Goal: Information Seeking & Learning: Learn about a topic

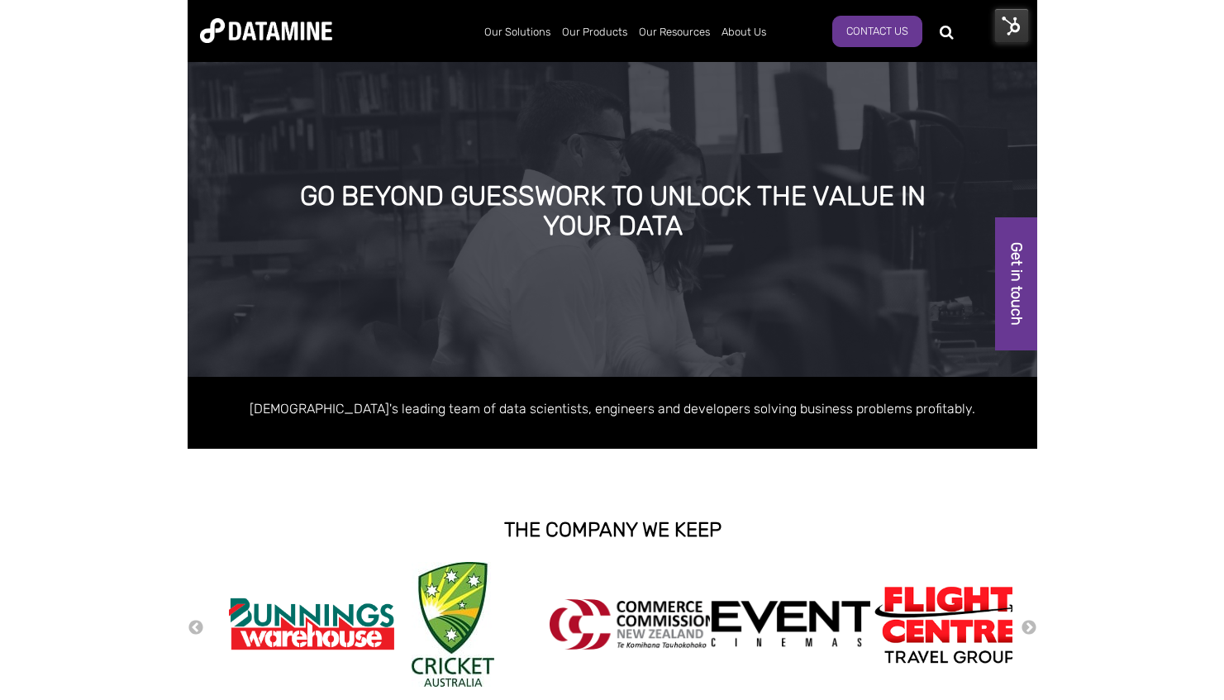
scroll to position [276, 0]
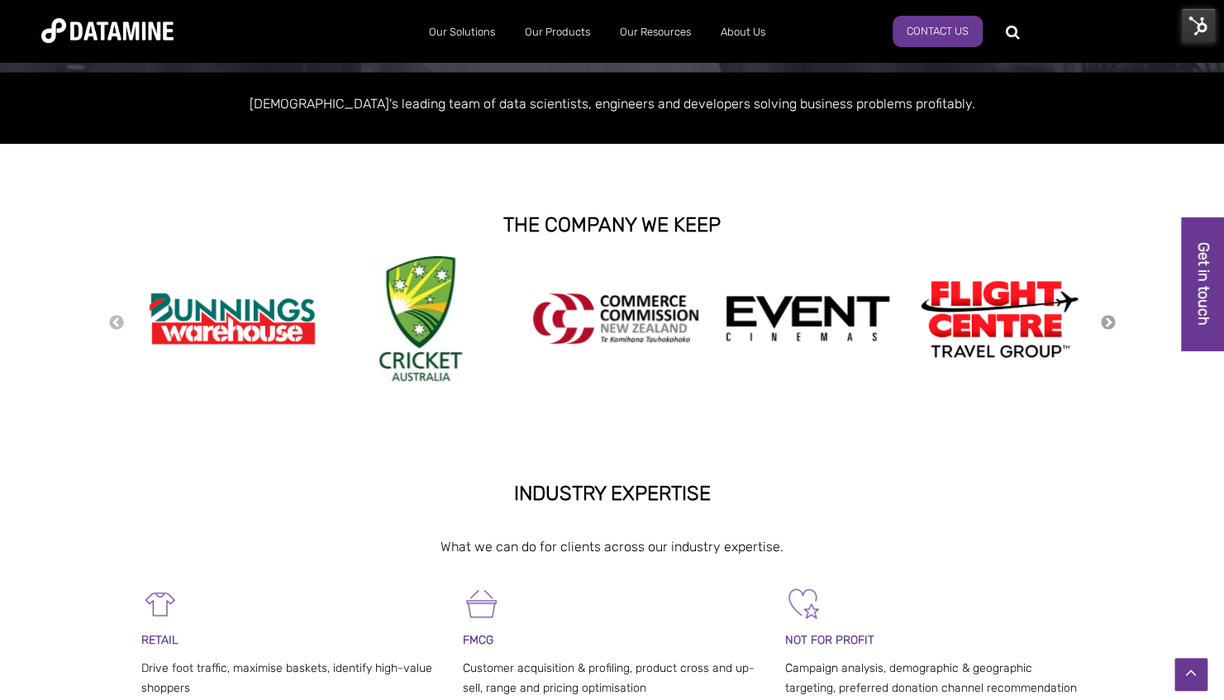
click at [849, 317] on button "Next" at bounding box center [1108, 323] width 17 height 18
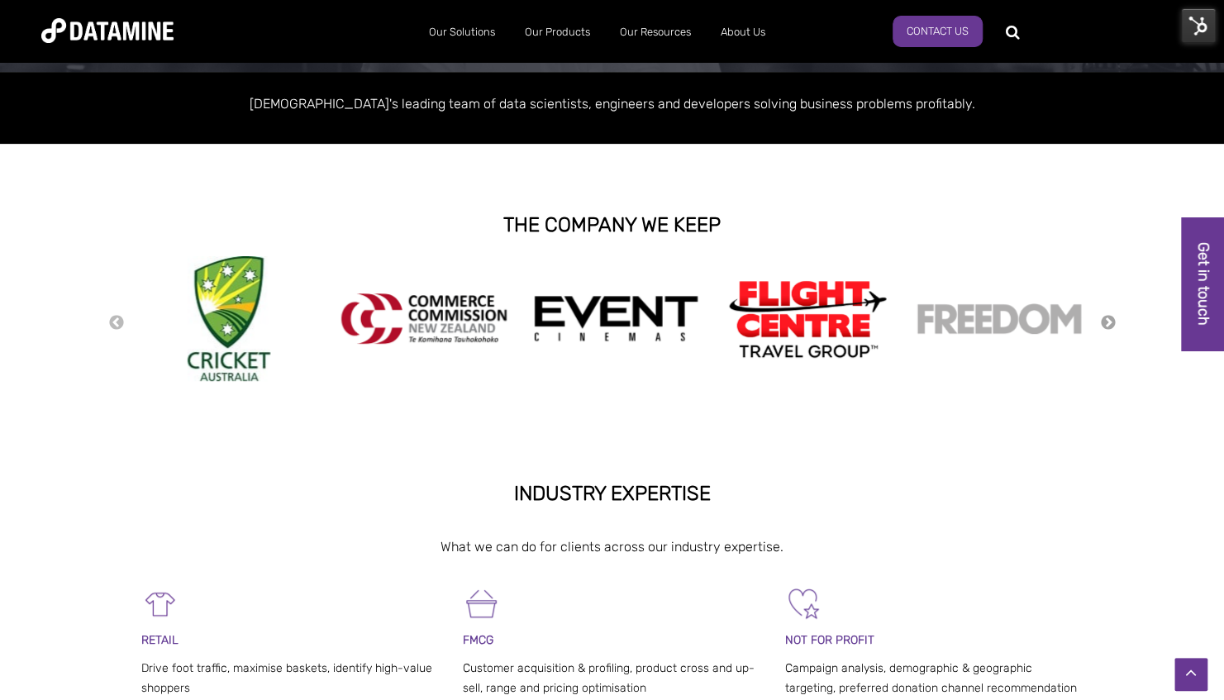
click at [849, 317] on button "Next" at bounding box center [1108, 323] width 17 height 18
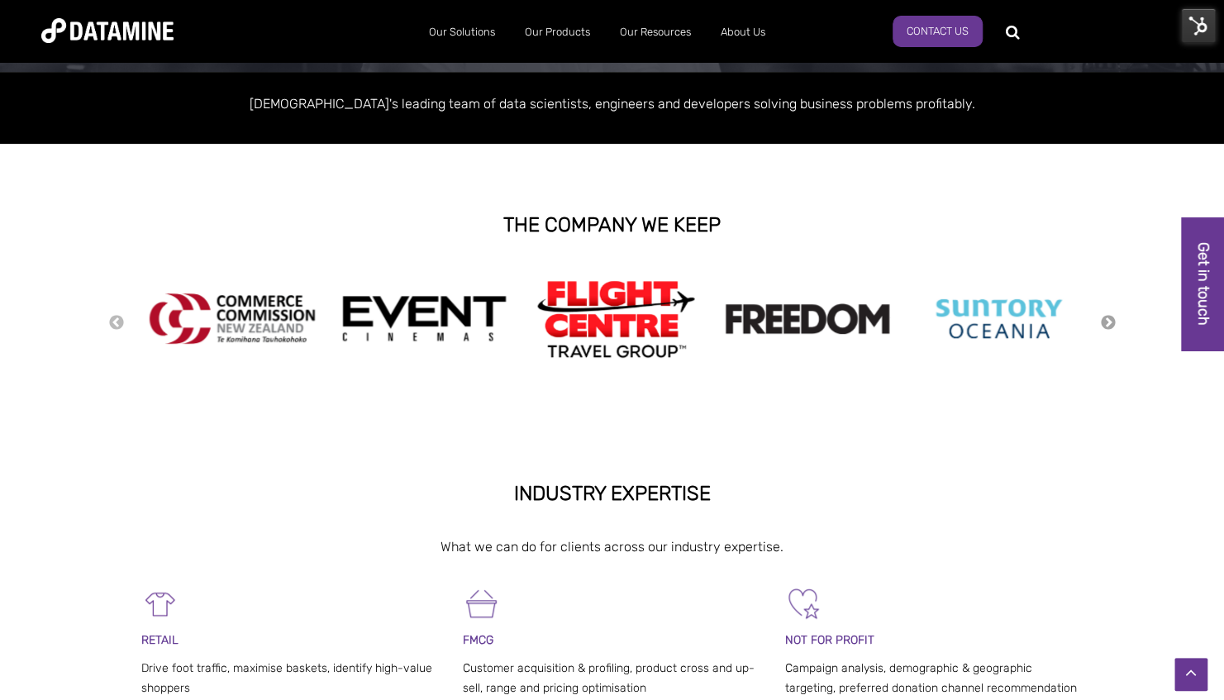
click at [849, 317] on button "Next" at bounding box center [1108, 323] width 17 height 18
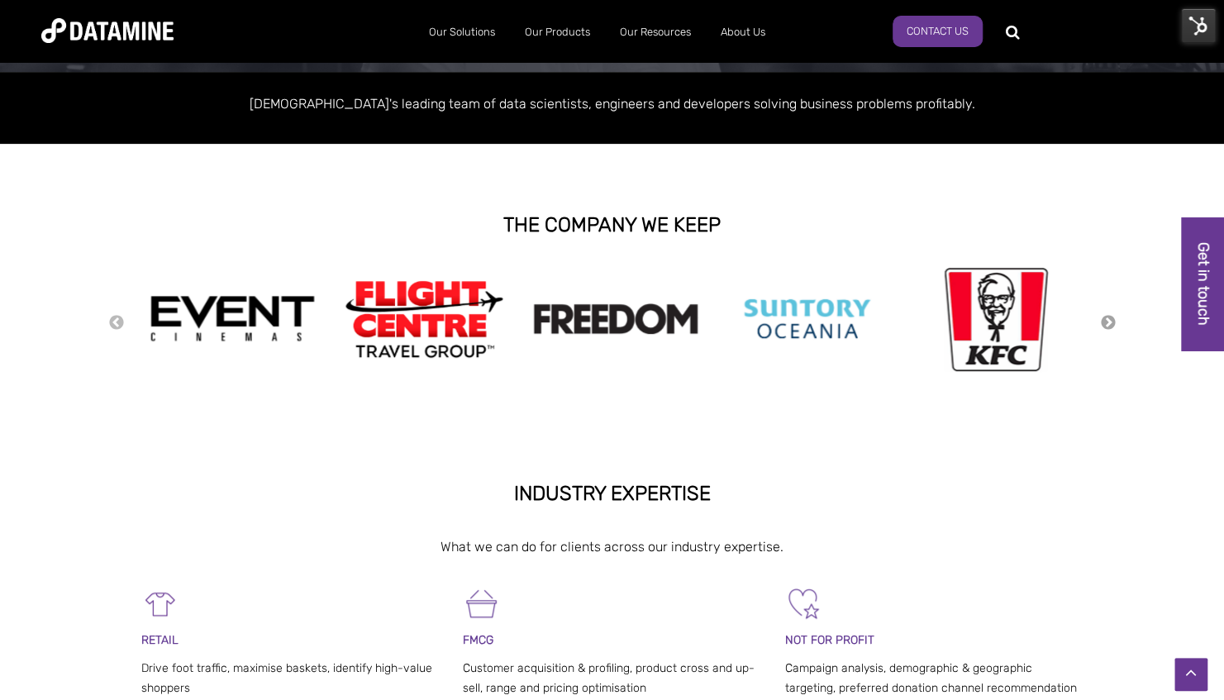
click at [849, 317] on button "Next" at bounding box center [1108, 323] width 17 height 18
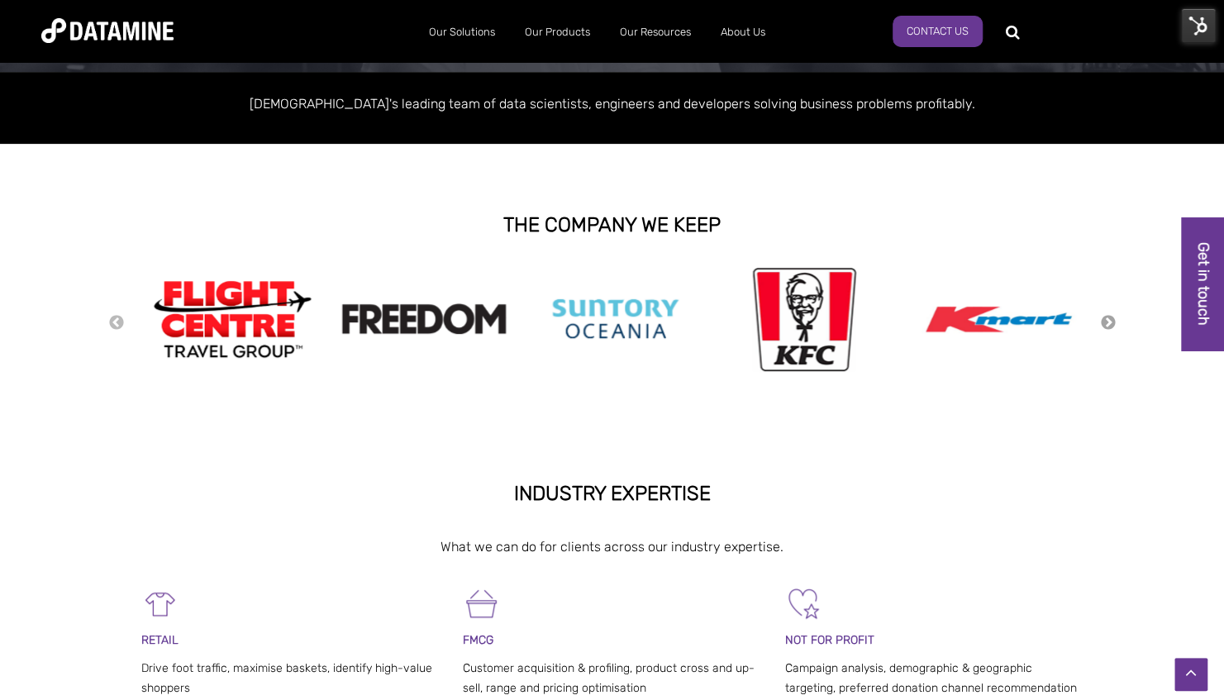
click at [849, 317] on button "Next" at bounding box center [1108, 323] width 17 height 18
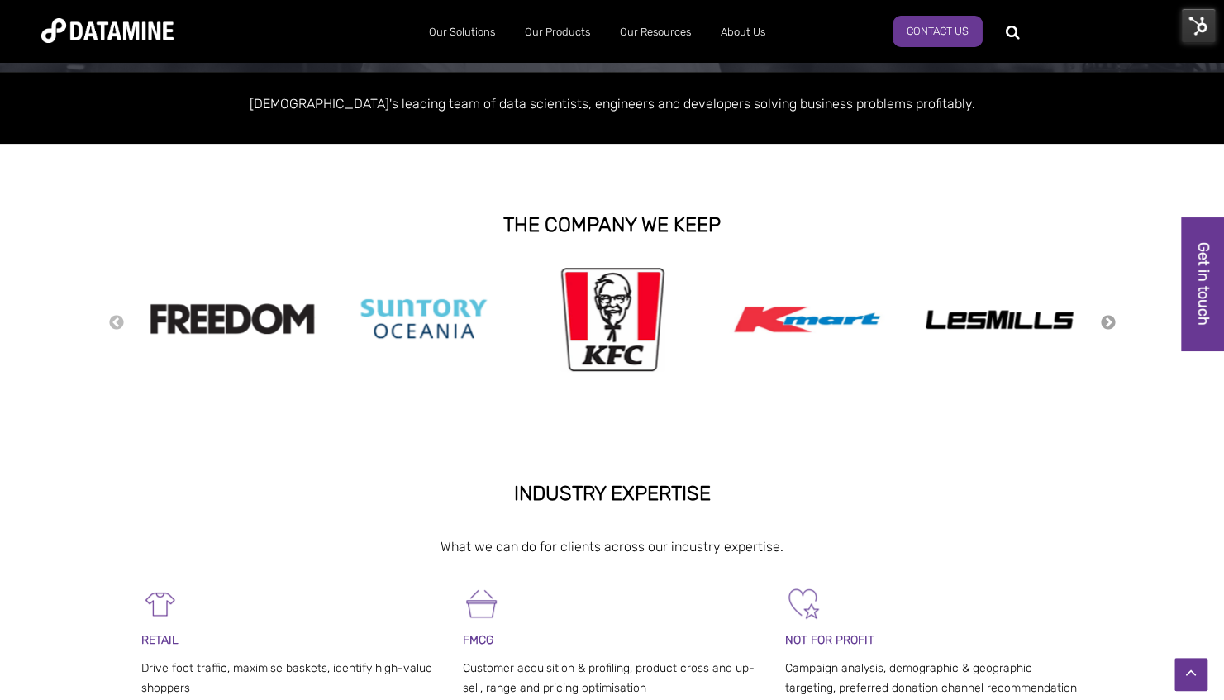
click at [849, 317] on button "Next" at bounding box center [1108, 323] width 17 height 18
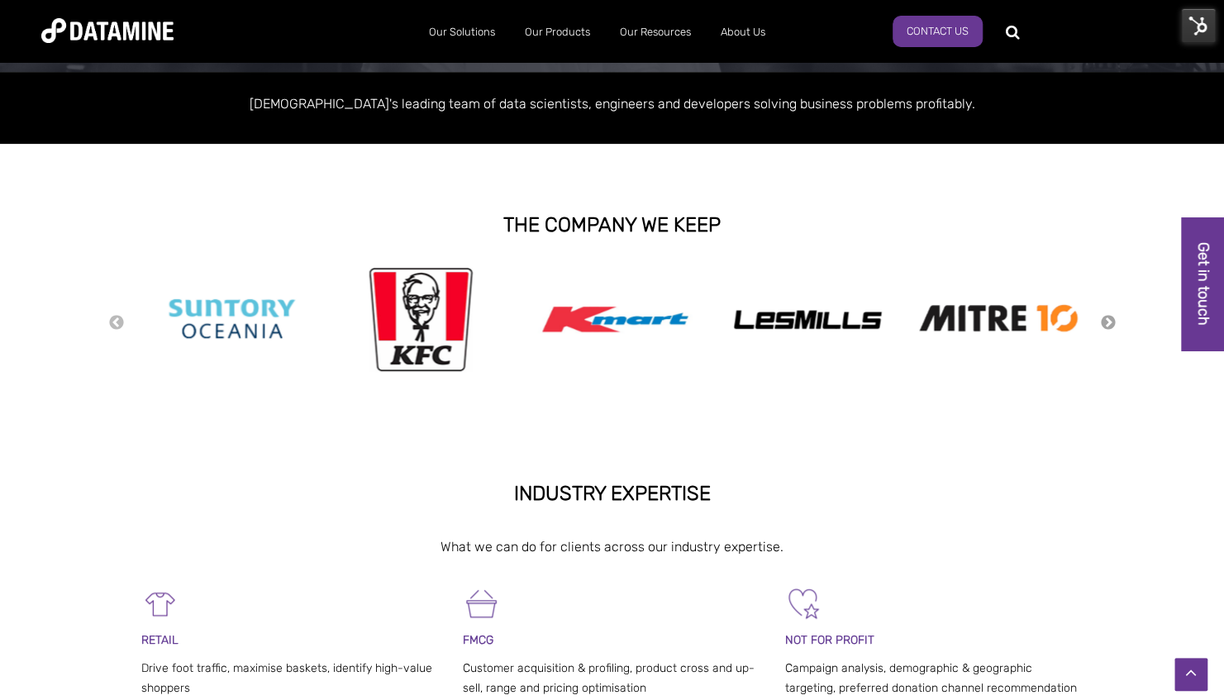
click at [849, 317] on button "Next" at bounding box center [1108, 323] width 17 height 18
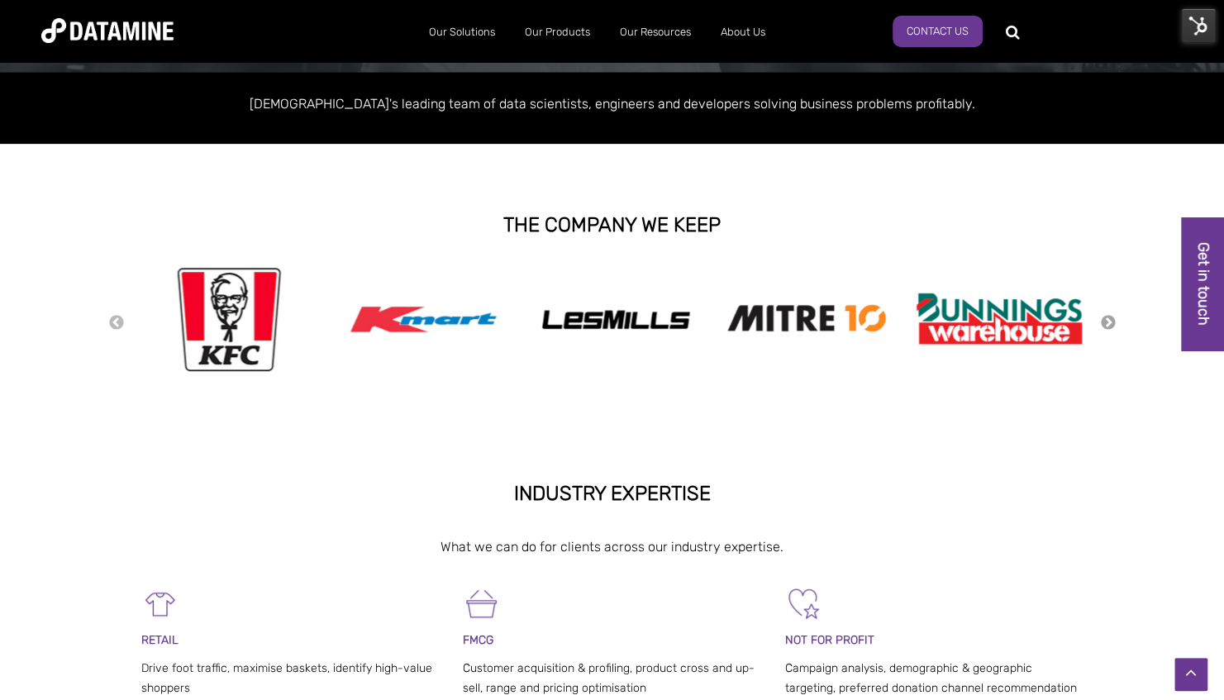
click at [849, 317] on button "Next" at bounding box center [1108, 323] width 17 height 18
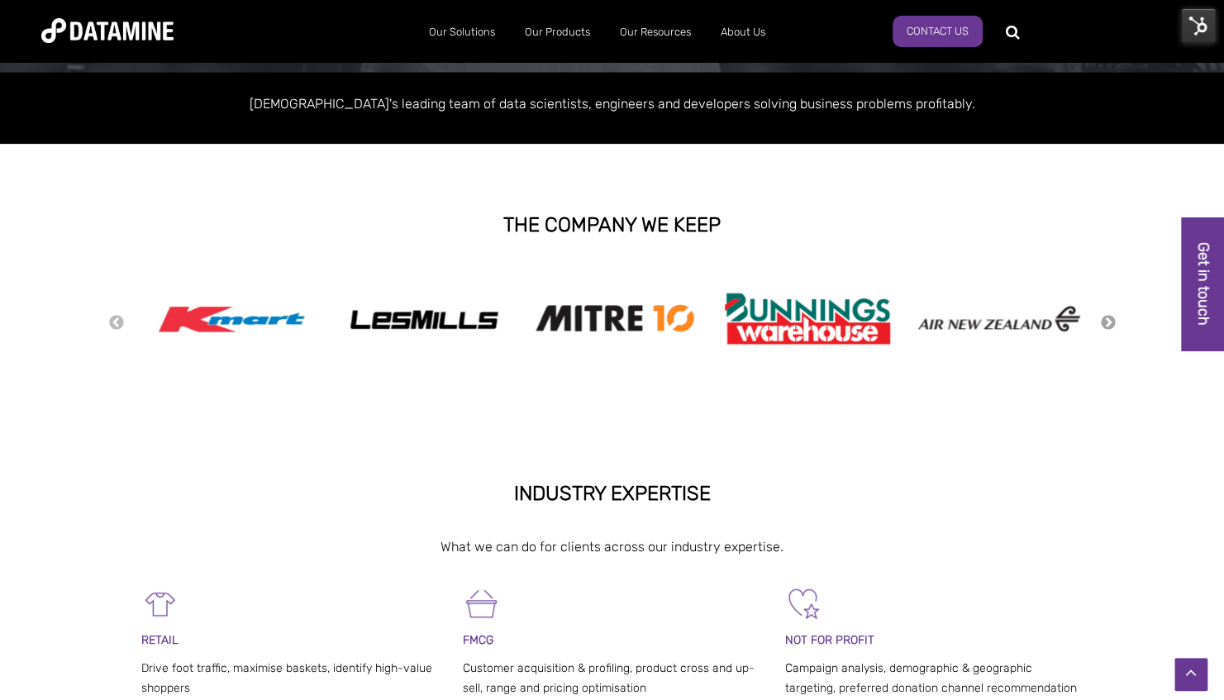
click at [849, 317] on button "Next" at bounding box center [1108, 323] width 17 height 18
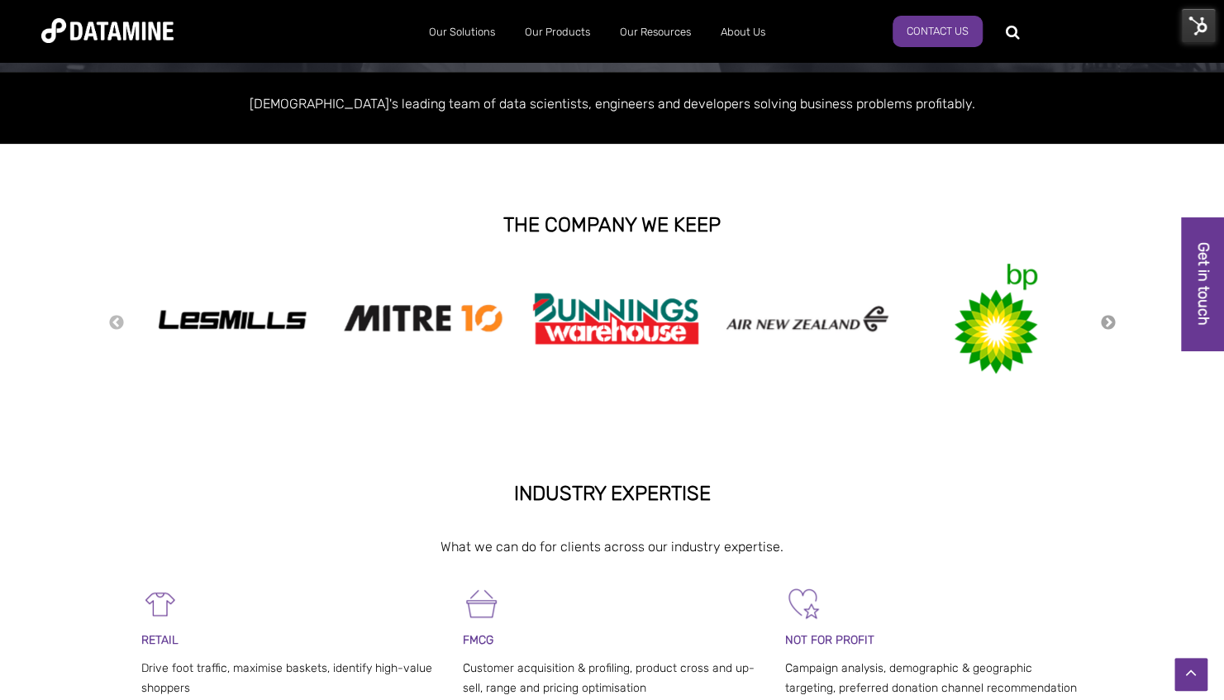
click at [849, 317] on button "Next" at bounding box center [1108, 323] width 17 height 18
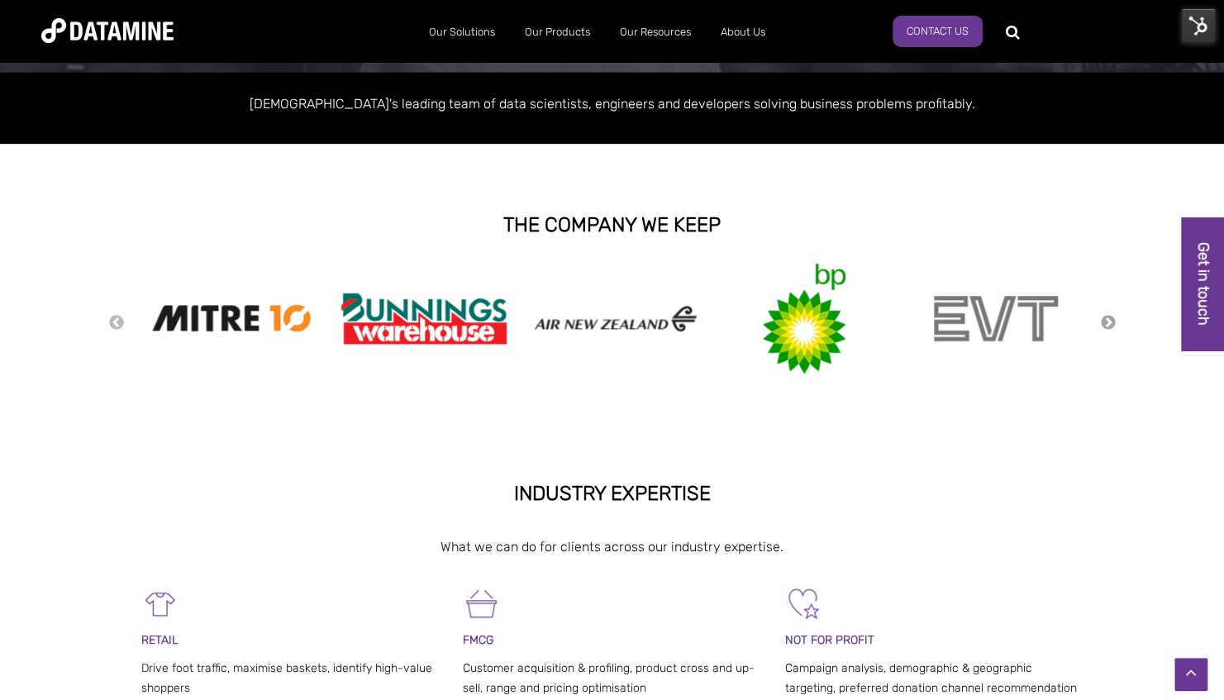
click at [849, 317] on button "Next" at bounding box center [1108, 323] width 17 height 18
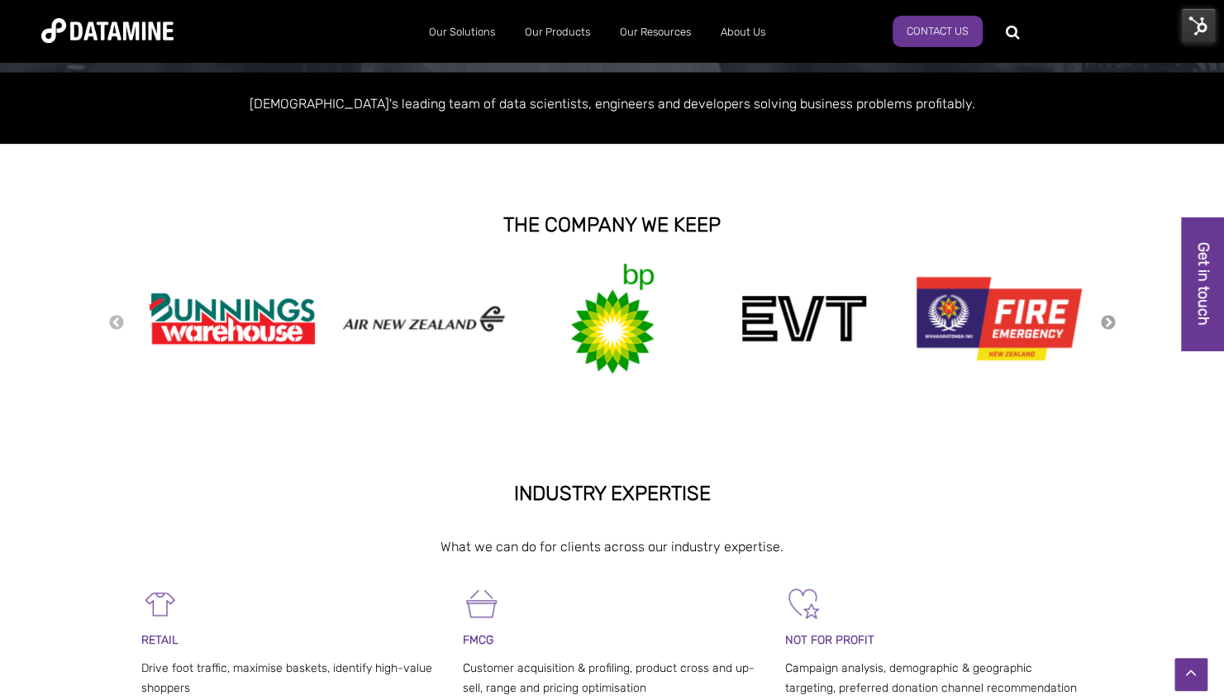
click at [849, 317] on button "Next" at bounding box center [1108, 323] width 17 height 18
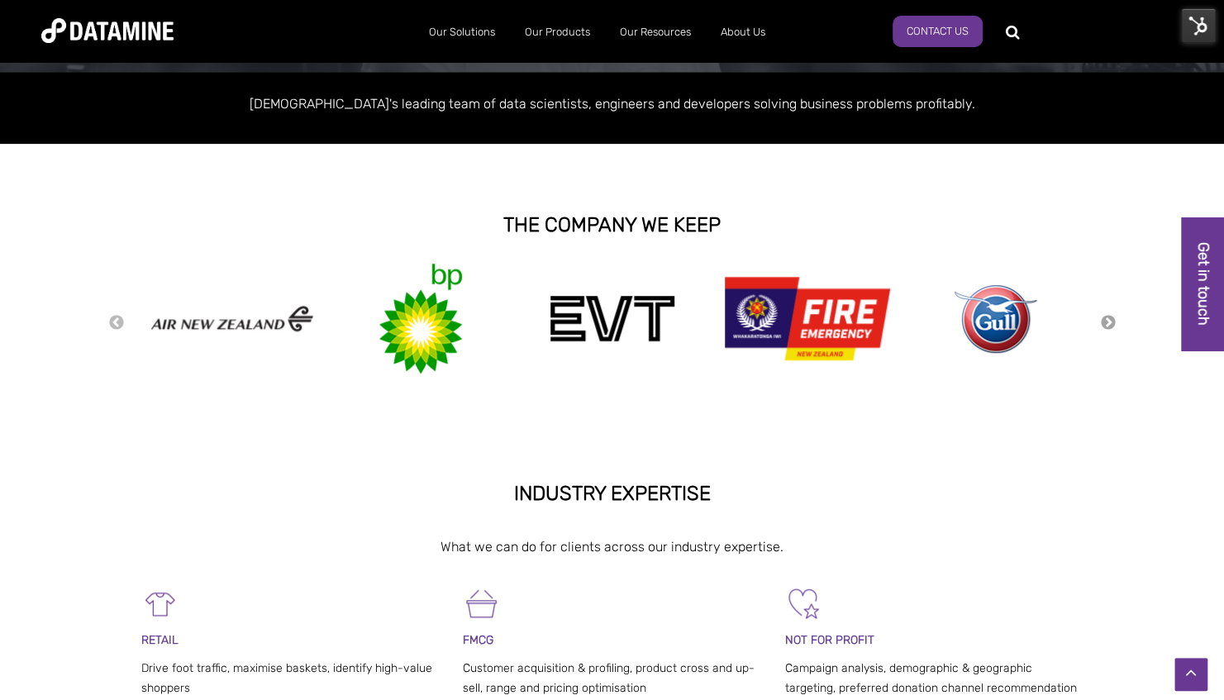
click at [849, 317] on button "Next" at bounding box center [1108, 323] width 17 height 18
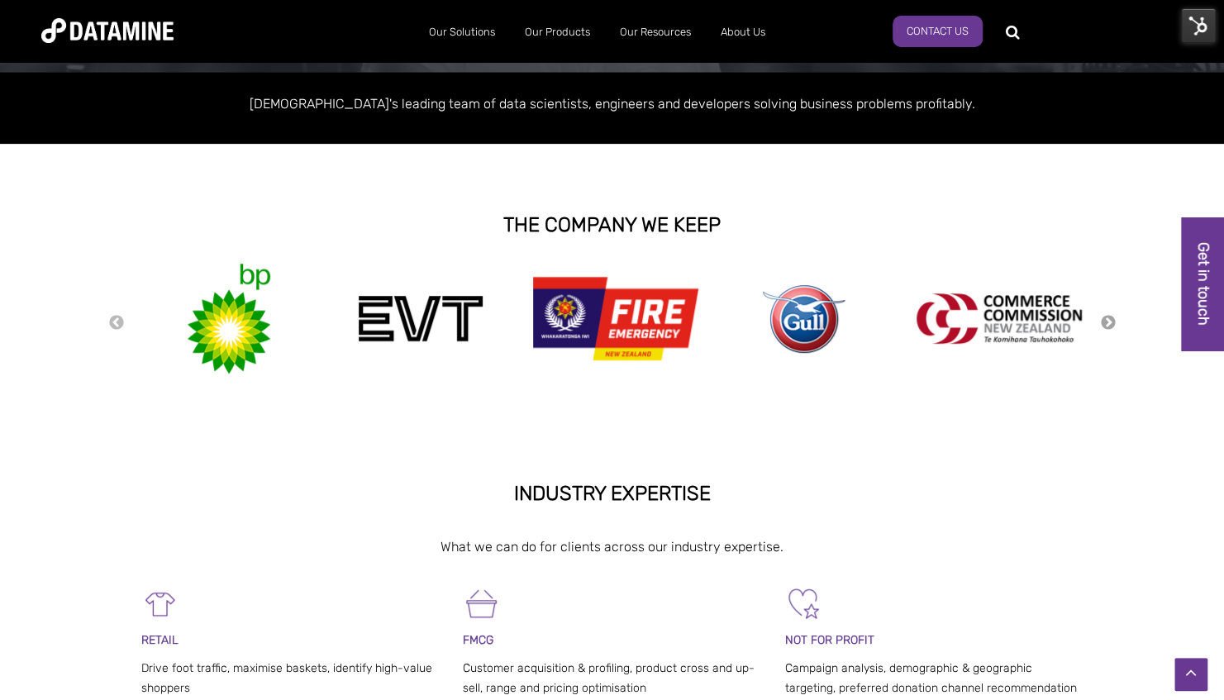
click at [849, 317] on button "Next" at bounding box center [1108, 323] width 17 height 18
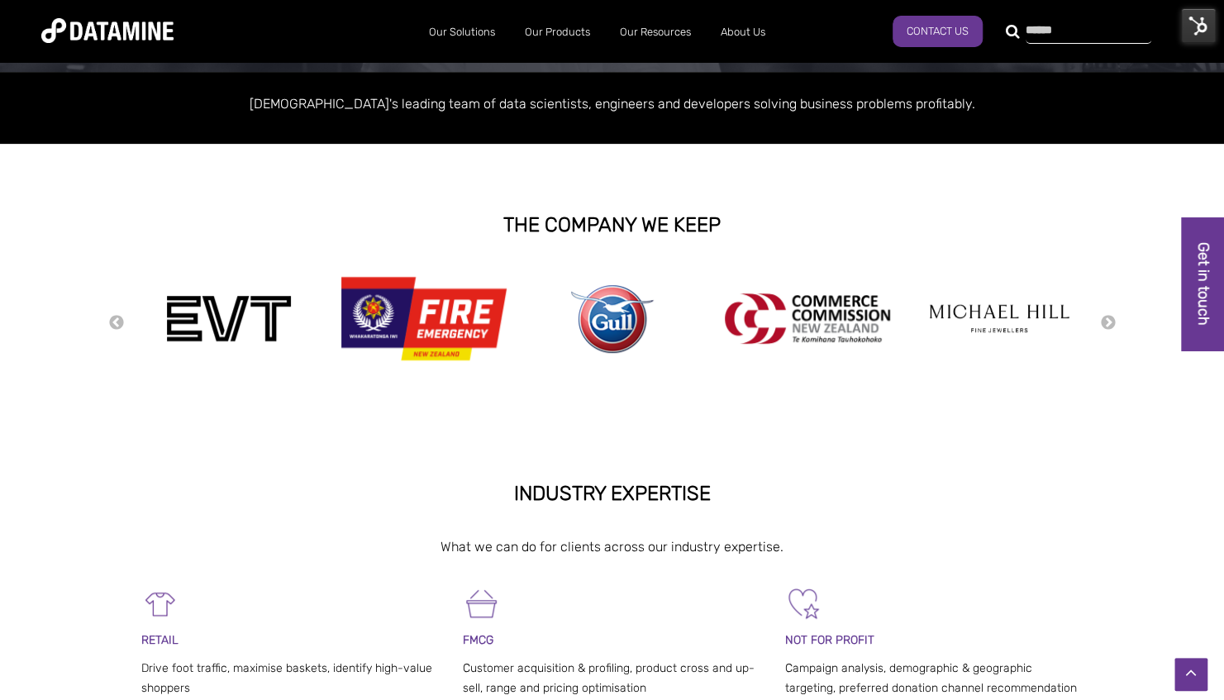
click at [849, 40] on div at bounding box center [1079, 30] width 126 height 26
type input "***"
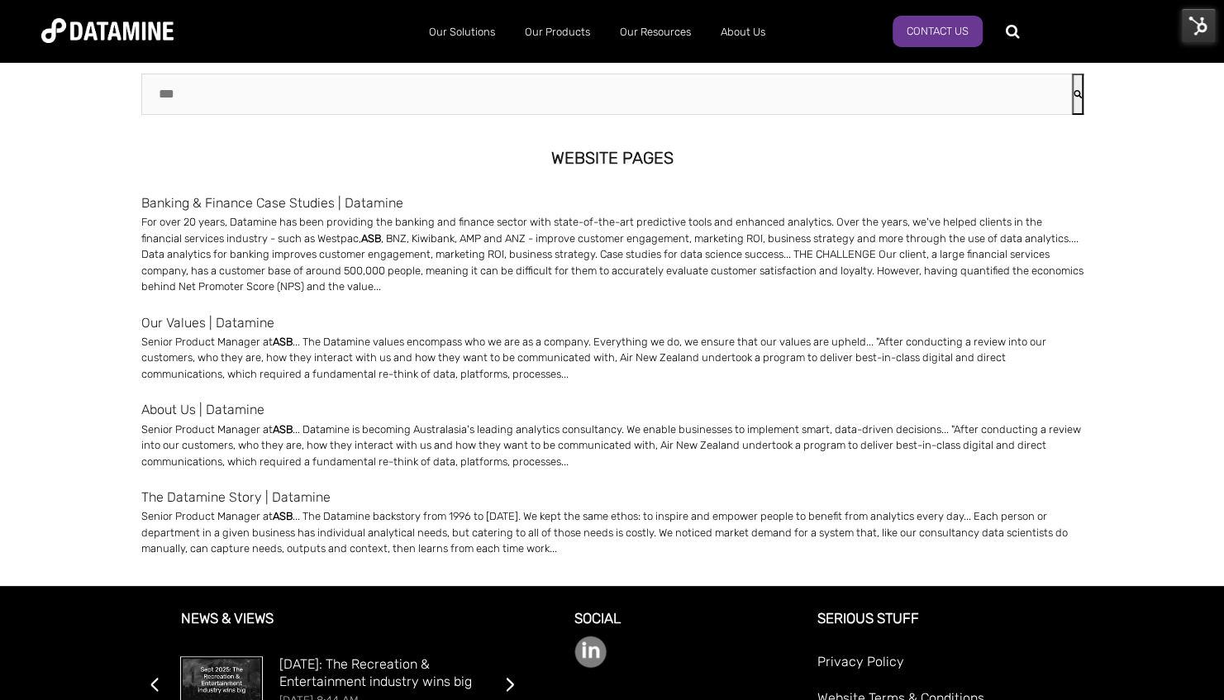
scroll to position [56, 0]
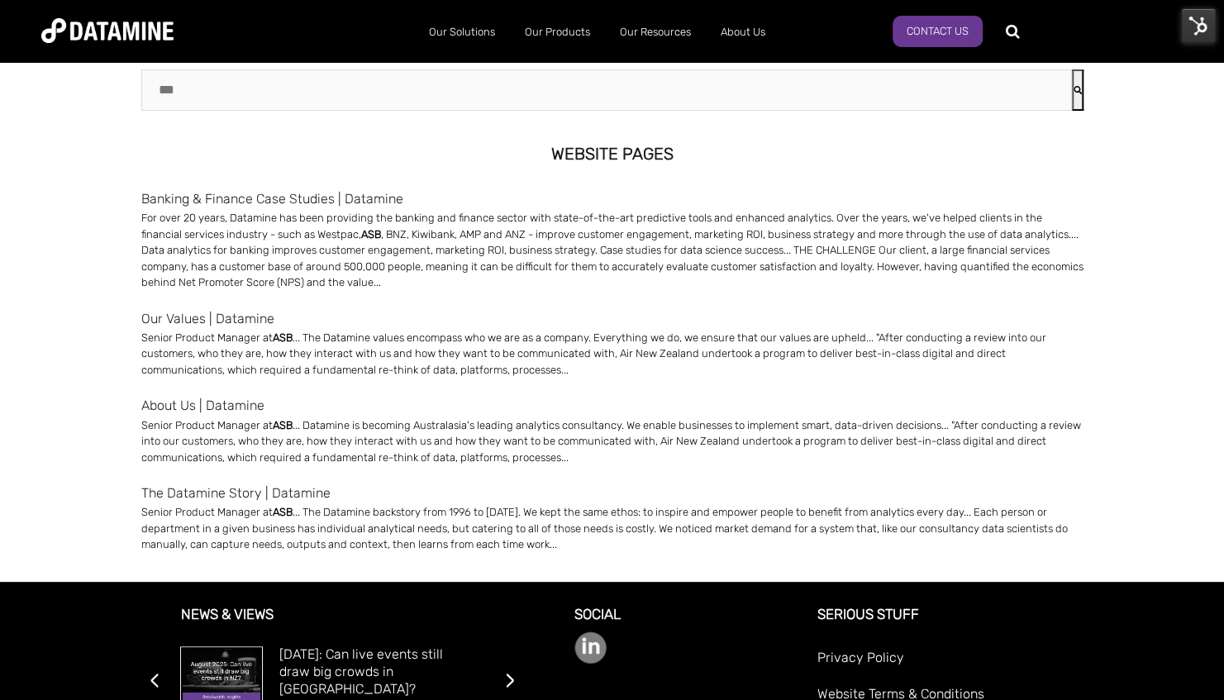
click at [203, 319] on link "Our Values | Datamine" at bounding box center [612, 318] width 942 height 22
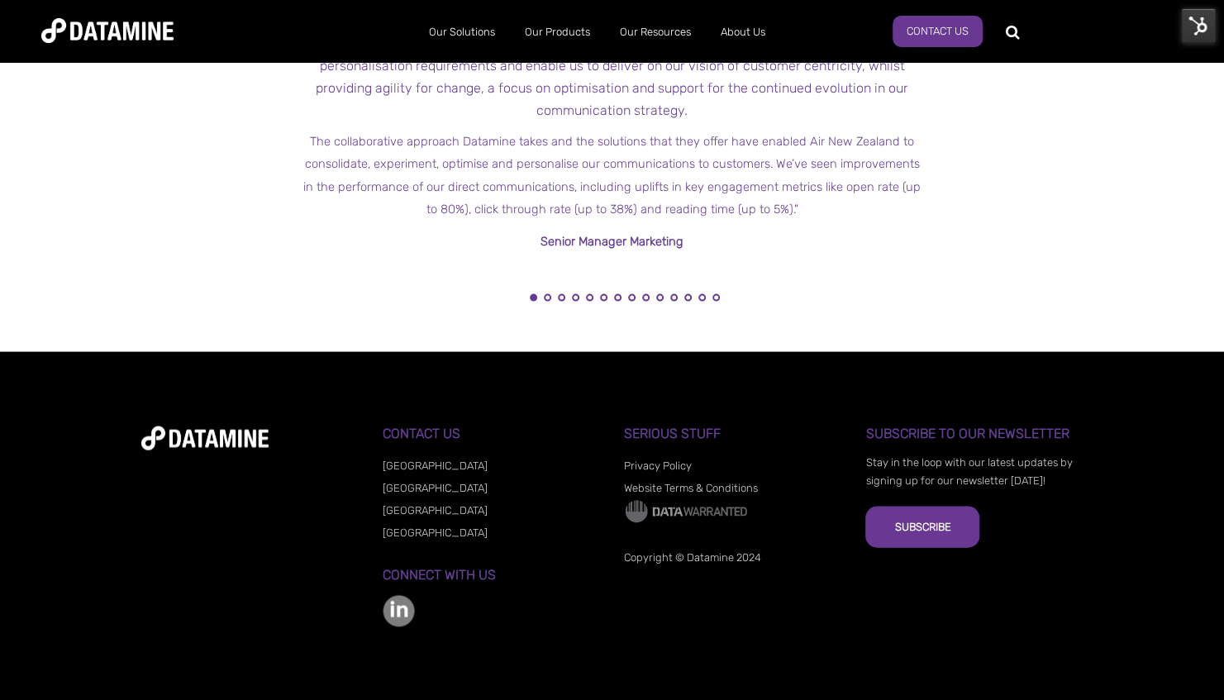
scroll to position [1704, 0]
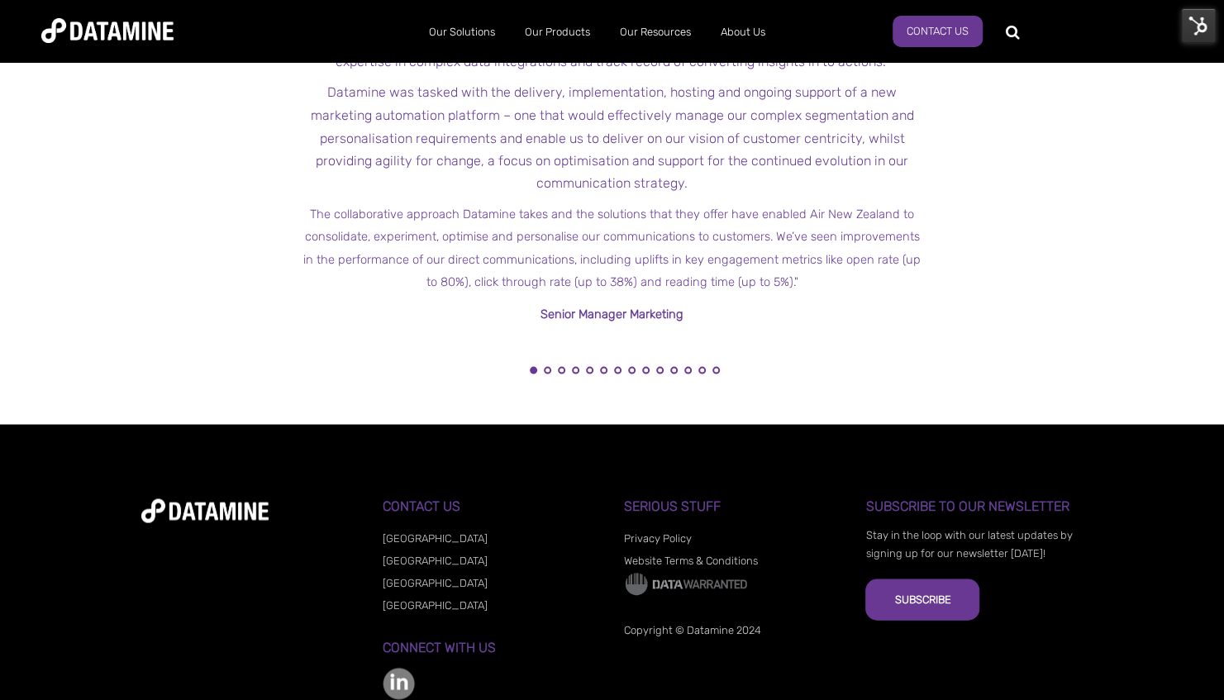
click at [553, 369] on li "3" at bounding box center [561, 374] width 17 height 17
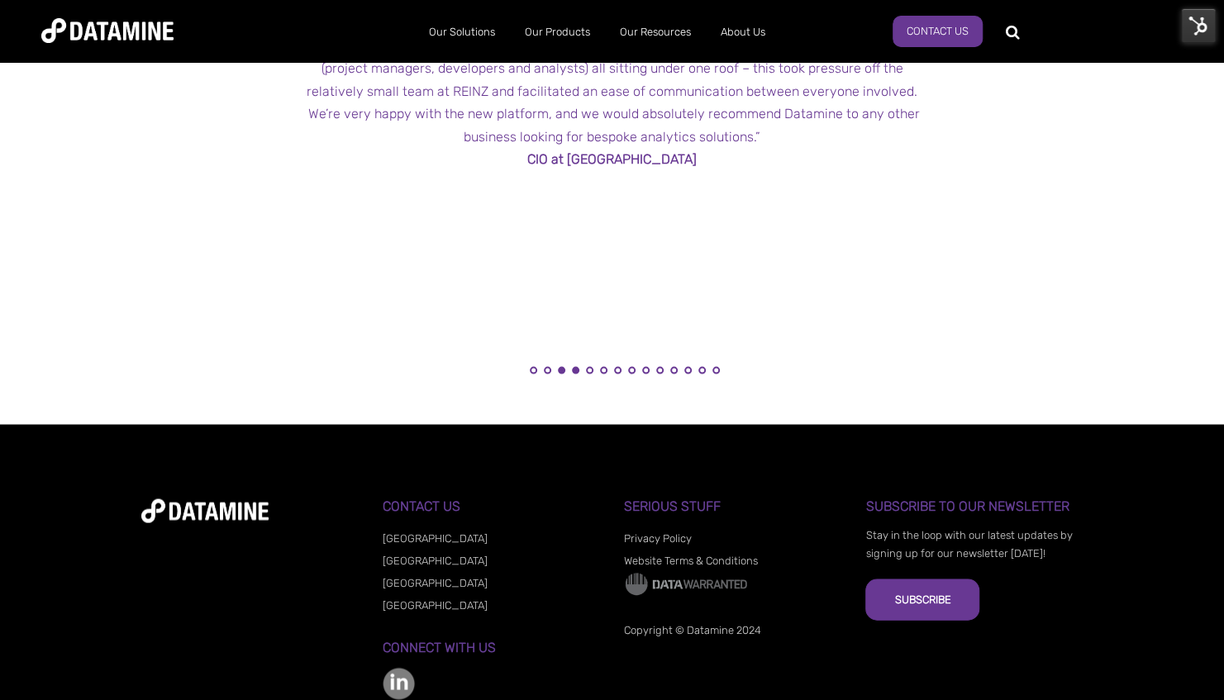
click at [577, 367] on button "4" at bounding box center [575, 369] width 7 height 7
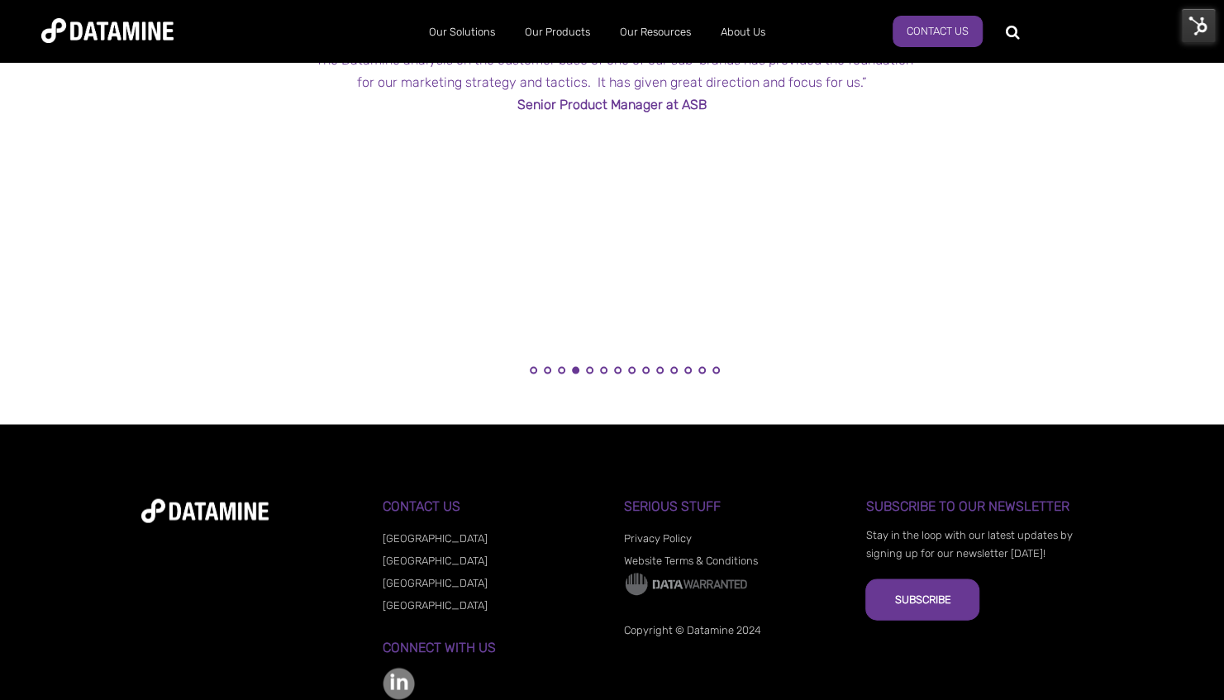
click at [598, 370] on li "6" at bounding box center [603, 374] width 17 height 17
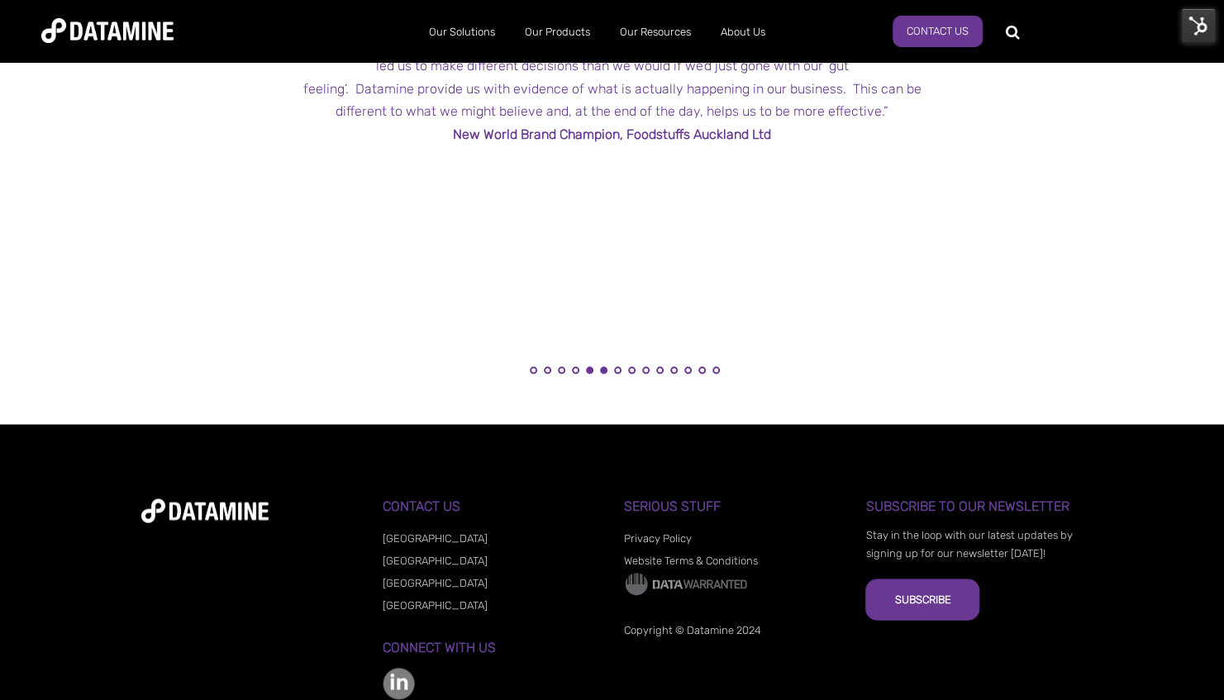
click at [589, 370] on button "5" at bounding box center [589, 369] width 7 height 7
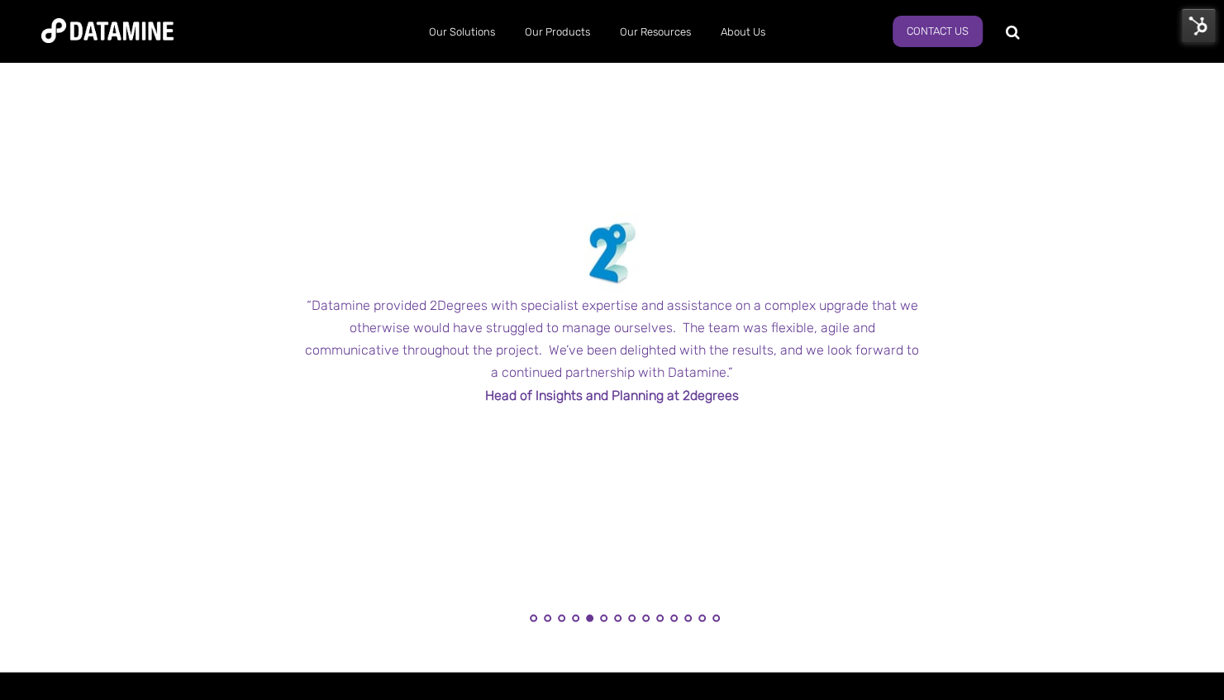
scroll to position [1465, 0]
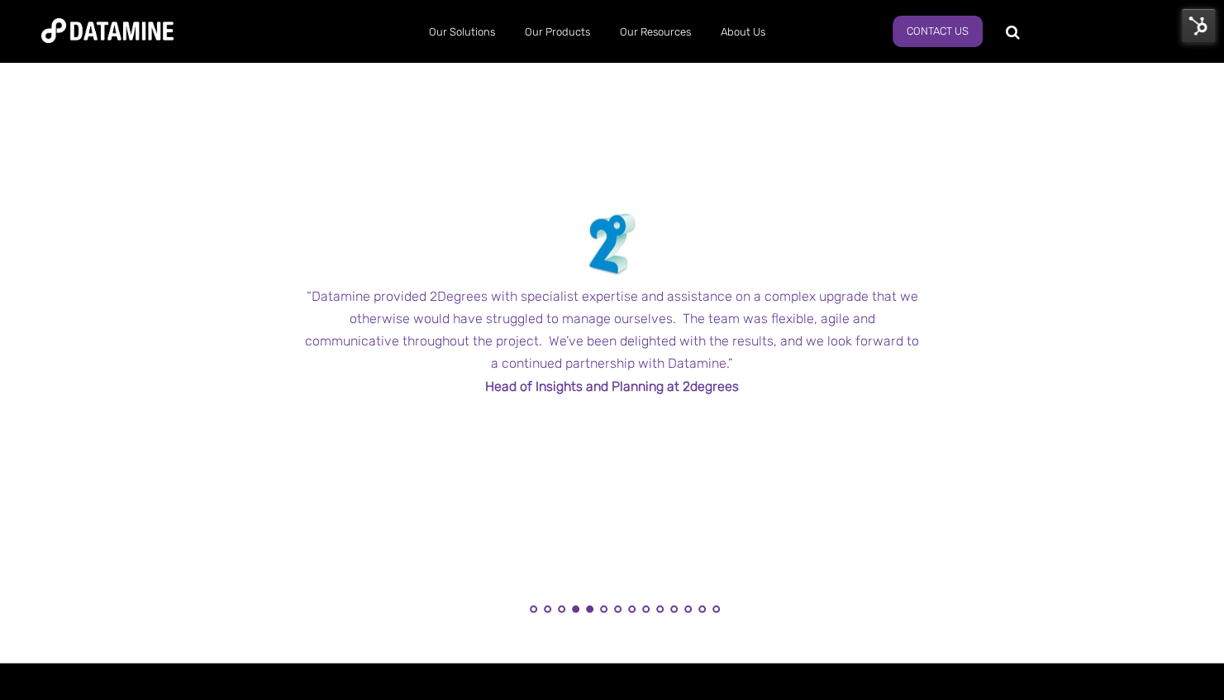
click at [575, 610] on button "4" at bounding box center [575, 608] width 7 height 7
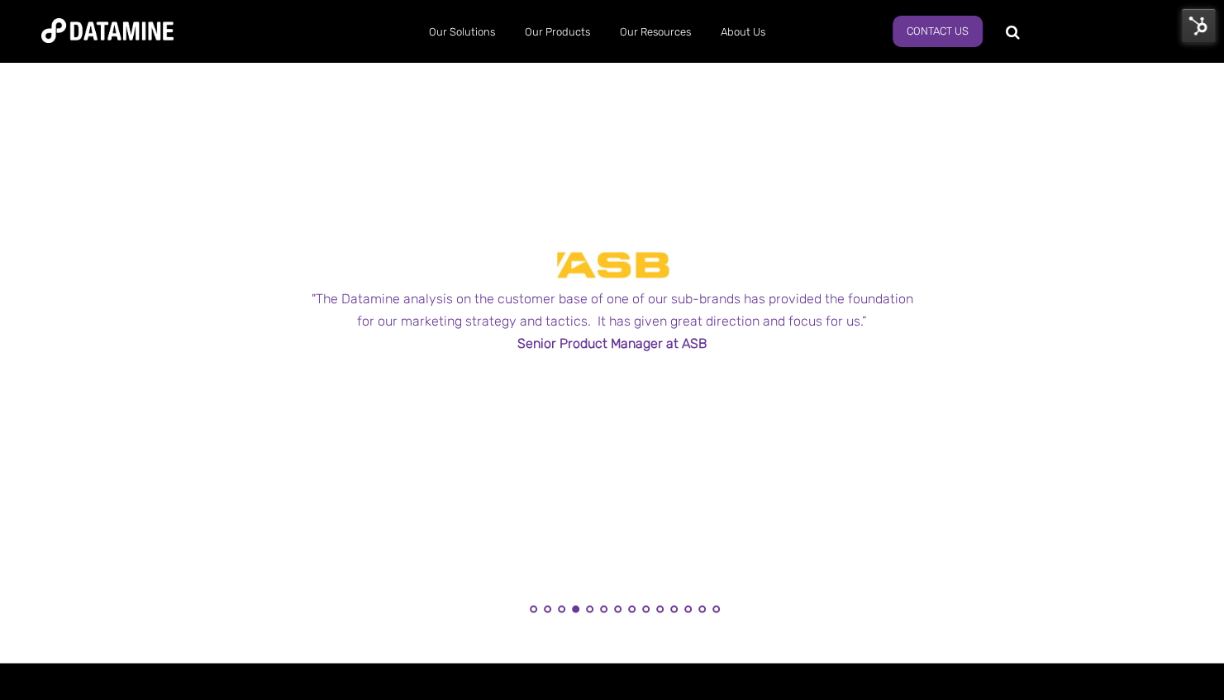
click at [718, 613] on li "14" at bounding box center [715, 613] width 17 height 17
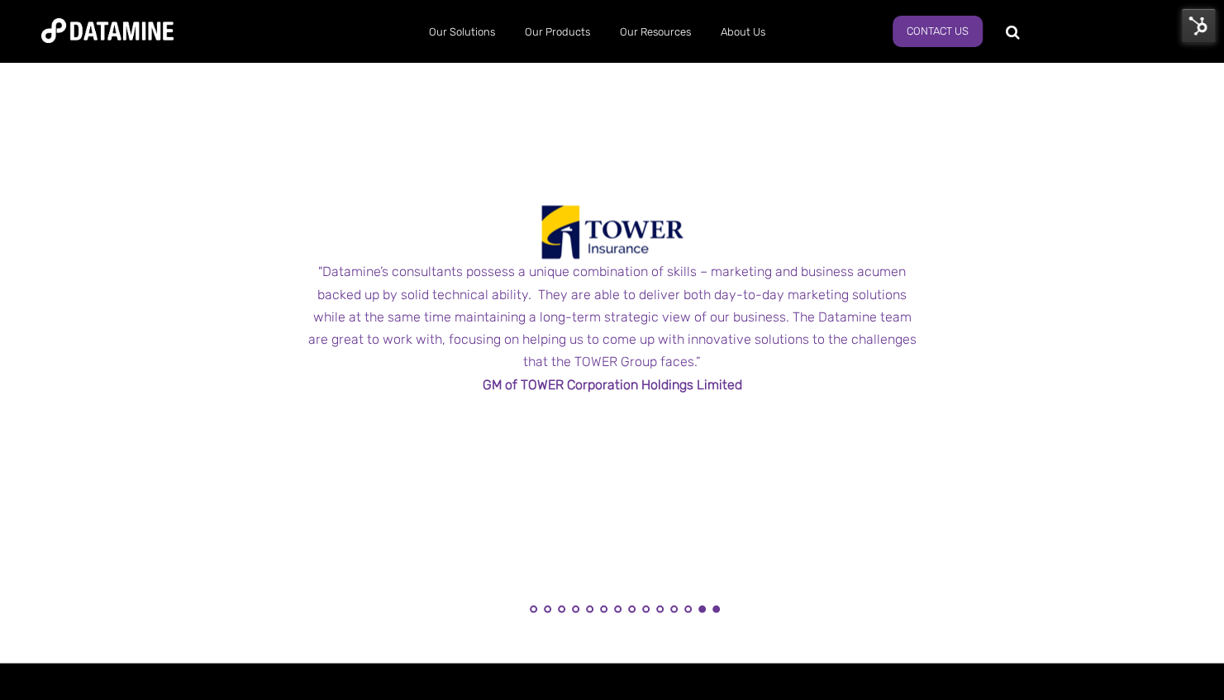
click at [701, 608] on button "13" at bounding box center [701, 608] width 7 height 7
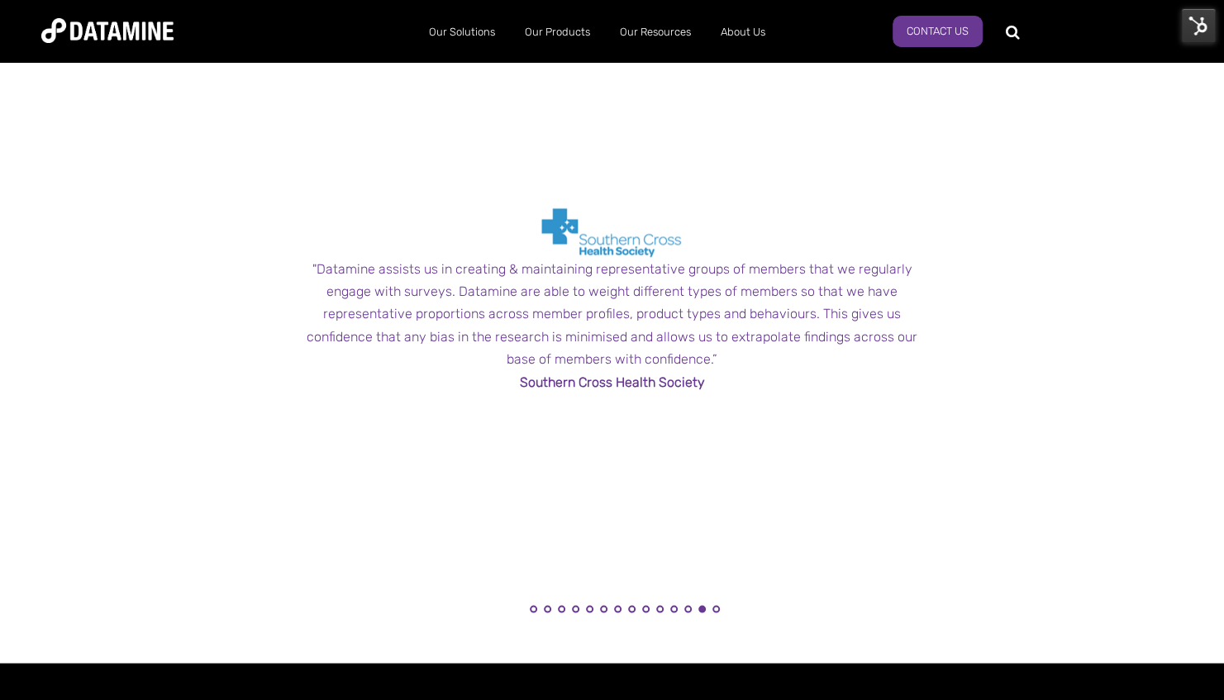
click at [679, 608] on li "12" at bounding box center [687, 613] width 17 height 17
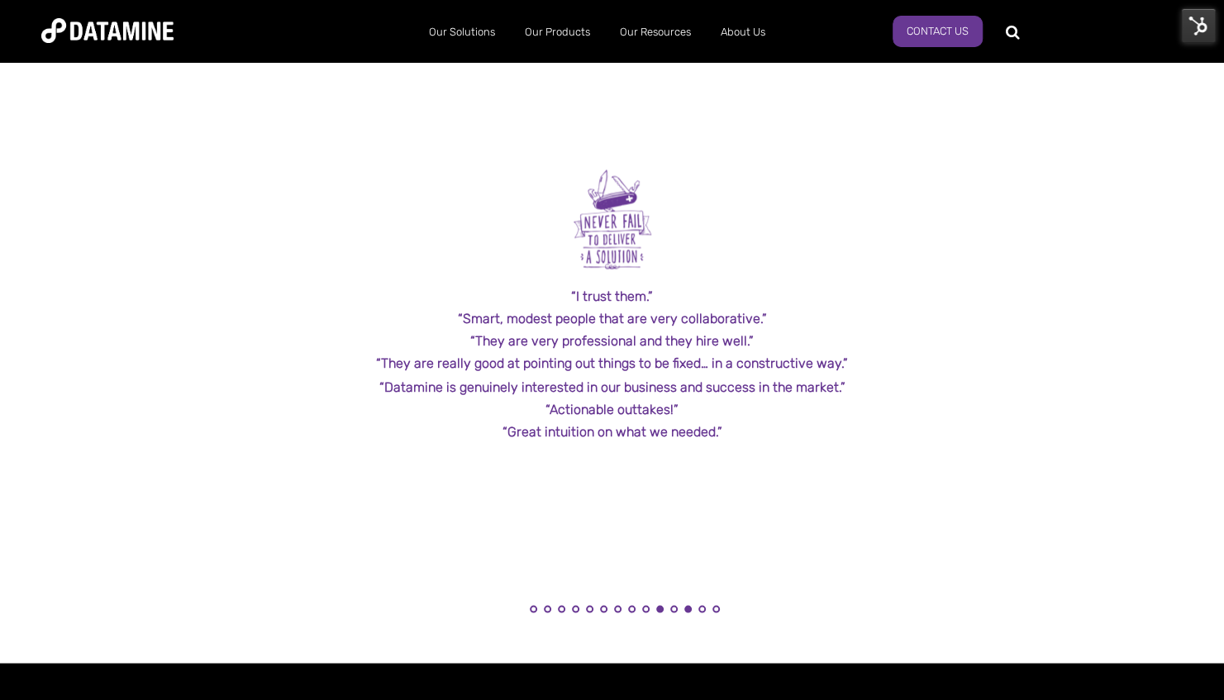
click at [658, 606] on button "10" at bounding box center [659, 608] width 7 height 7
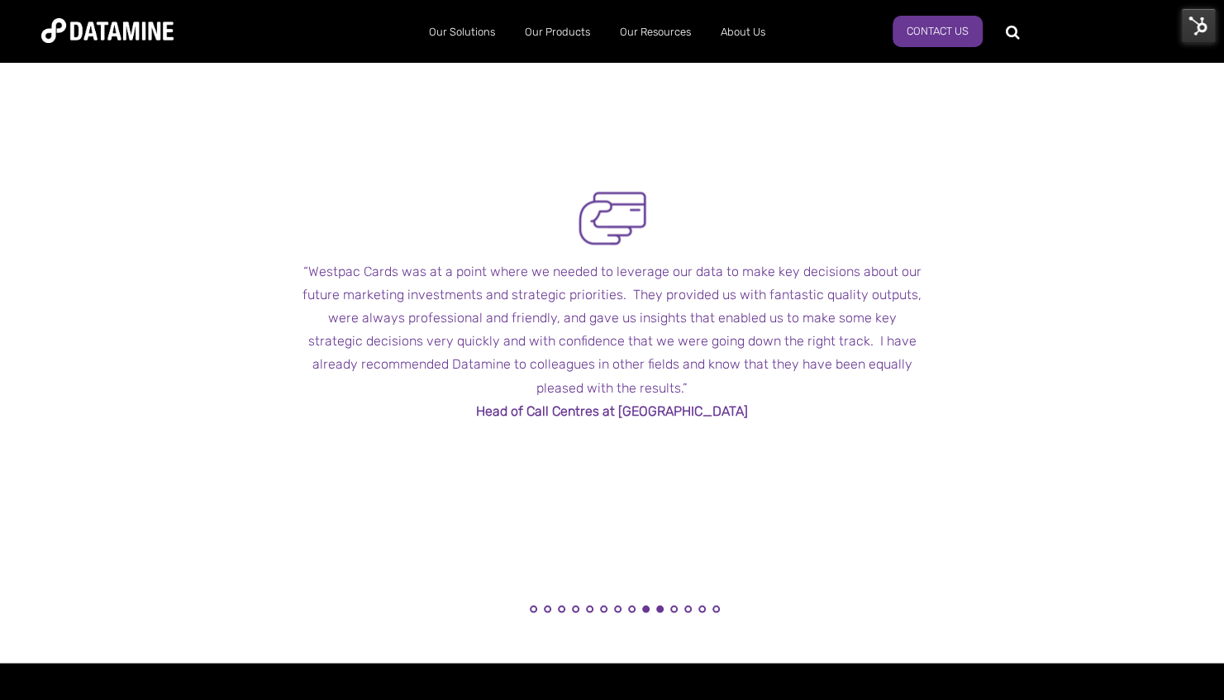
click at [641, 606] on li "9" at bounding box center [645, 613] width 17 height 17
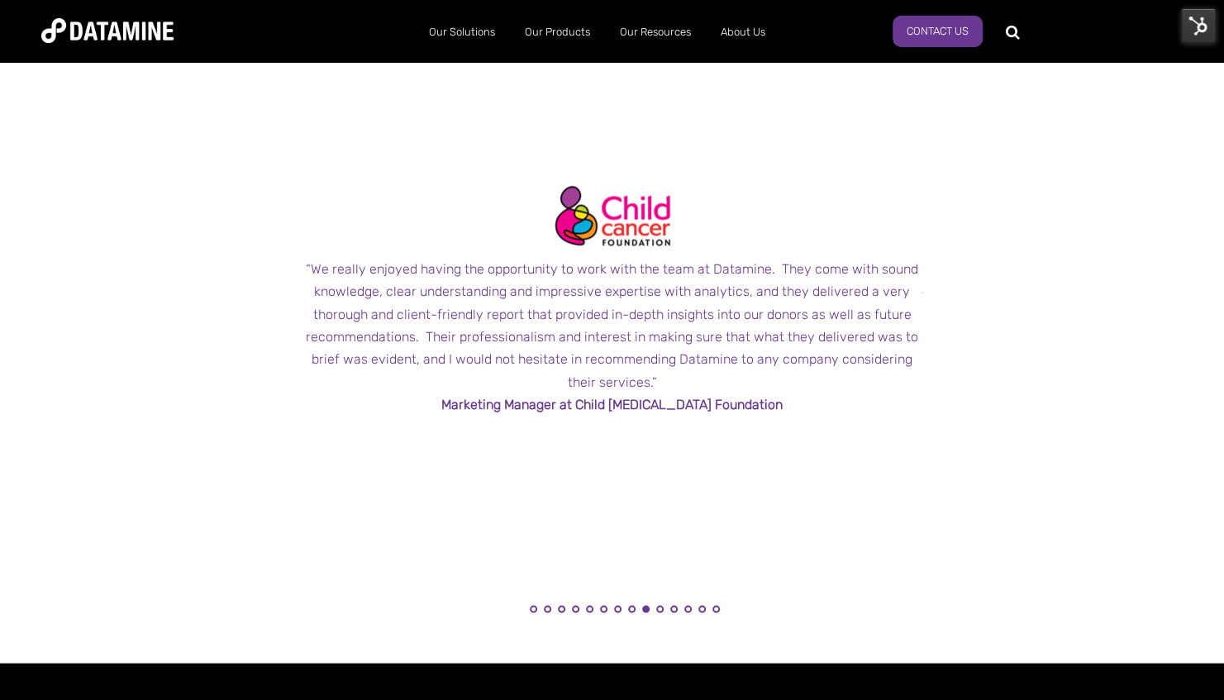
click at [649, 345] on div "“We really enjoyed having the opportunity to work with the team at Datamine. Th…" at bounding box center [612, 325] width 620 height 135
click at [747, 417] on p at bounding box center [612, 428] width 620 height 26
